Goal: Navigation & Orientation: Find specific page/section

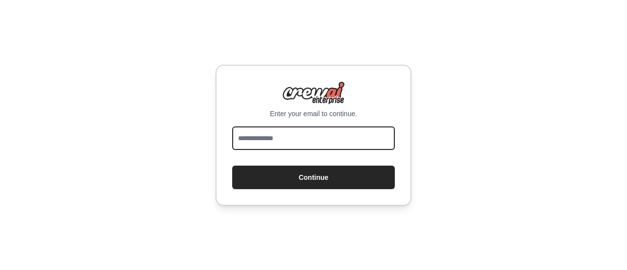
click at [315, 142] on input "email" at bounding box center [313, 138] width 163 height 24
type input "**********"
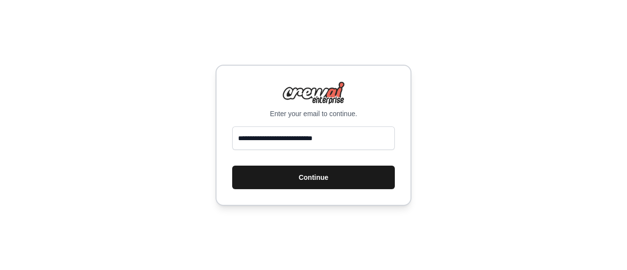
click at [316, 172] on button "Continue" at bounding box center [313, 178] width 163 height 24
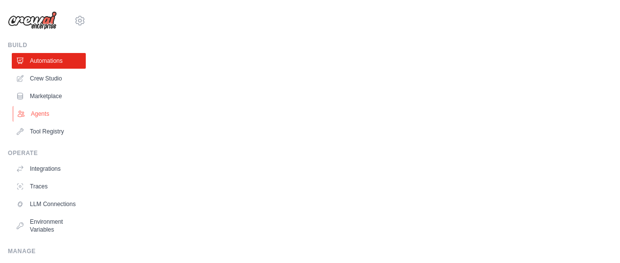
click at [52, 112] on link "Agents" at bounding box center [50, 114] width 74 height 16
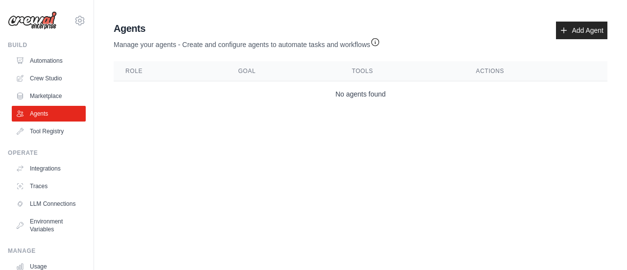
click at [59, 87] on ul "Automations Crew Studio Marketplace Agents Tool Registry" at bounding box center [49, 96] width 74 height 86
click at [58, 89] on link "Marketplace" at bounding box center [50, 96] width 74 height 16
